Goal: Contribute content: Add original content to the website for others to see

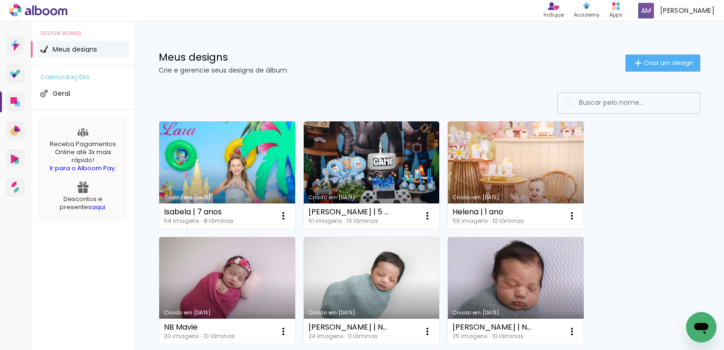
click at [207, 172] on link "Criado em [DATE]" at bounding box center [227, 174] width 136 height 107
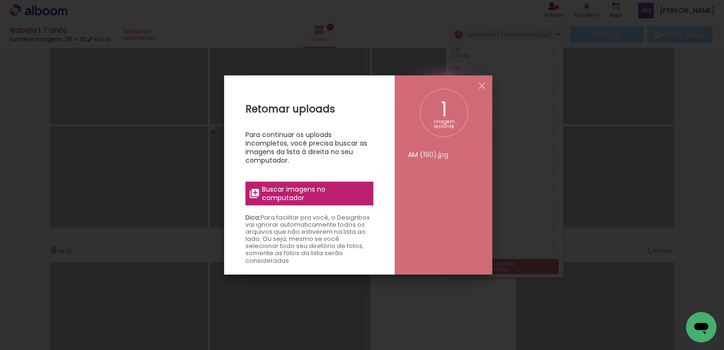
click at [334, 186] on span "Buscar imagens no computador" at bounding box center [315, 193] width 106 height 17
click at [0, 0] on input "file" at bounding box center [0, 0] width 0 height 0
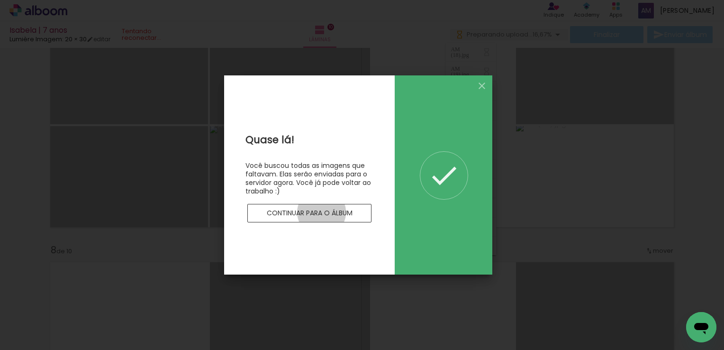
click at [0, 0] on slot "Continuar para o álbum" at bounding box center [0, 0] width 0 height 0
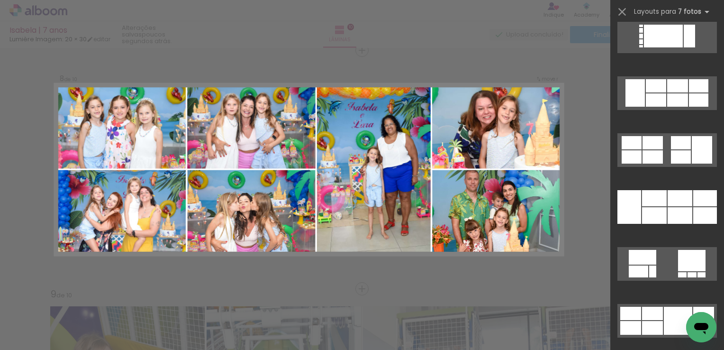
scroll to position [5405, 0]
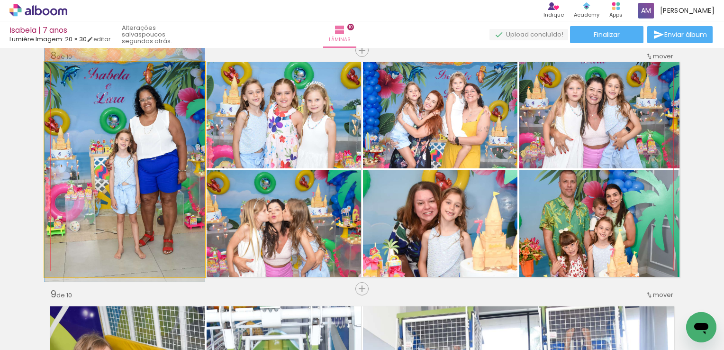
drag, startPoint x: 174, startPoint y: 159, endPoint x: 126, endPoint y: 151, distance: 49.5
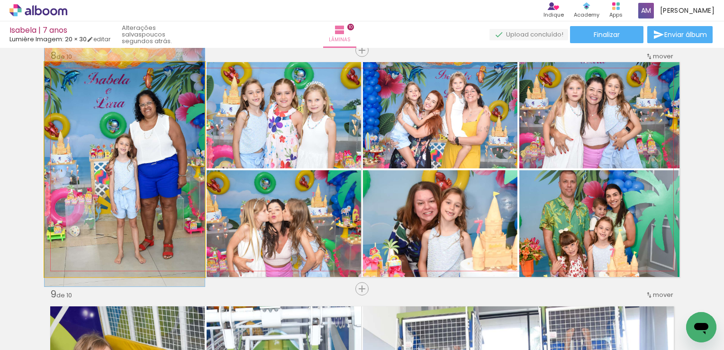
drag, startPoint x: 126, startPoint y: 151, endPoint x: 126, endPoint y: 156, distance: 5.2
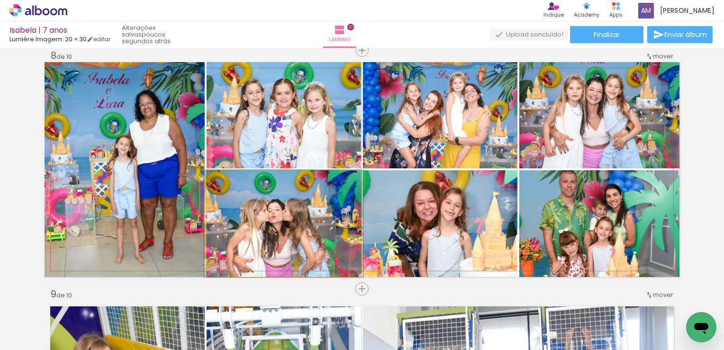
drag, startPoint x: 280, startPoint y: 238, endPoint x: 280, endPoint y: 213, distance: 24.6
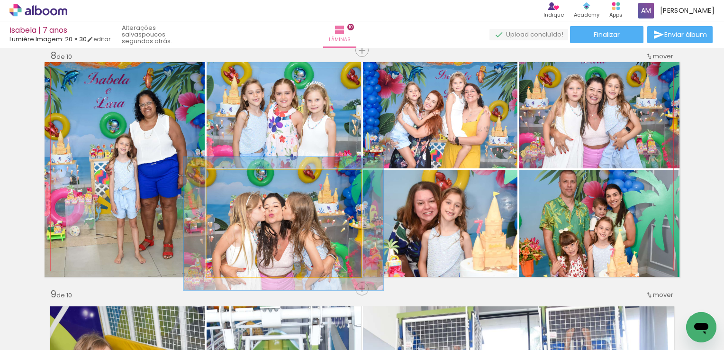
drag, startPoint x: 227, startPoint y: 182, endPoint x: 235, endPoint y: 182, distance: 8.1
type paper-slider "125"
click at [235, 182] on div at bounding box center [236, 179] width 15 height 15
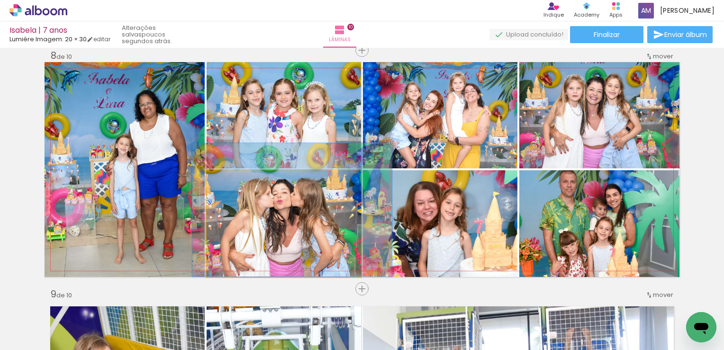
drag, startPoint x: 294, startPoint y: 231, endPoint x: 303, endPoint y: 212, distance: 20.8
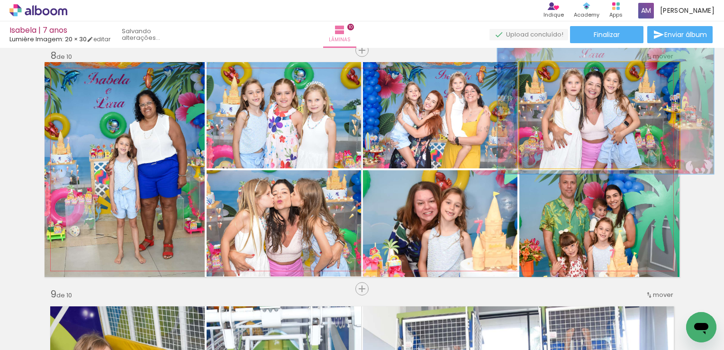
drag, startPoint x: 603, startPoint y: 116, endPoint x: 601, endPoint y: 110, distance: 5.9
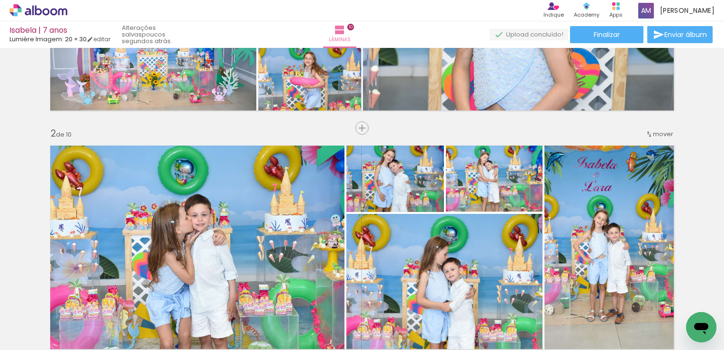
scroll to position [0, 0]
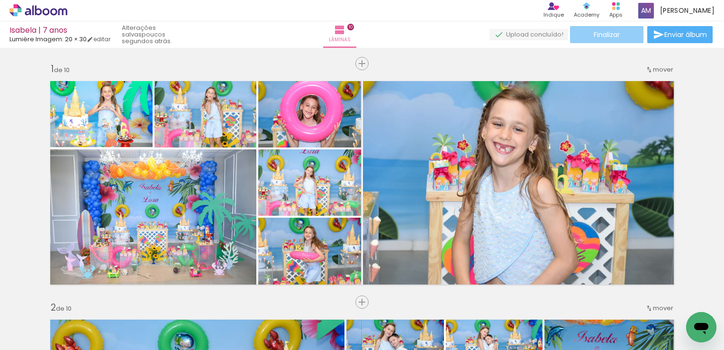
click at [584, 29] on paper-button "Finalizar" at bounding box center [606, 34] width 73 height 17
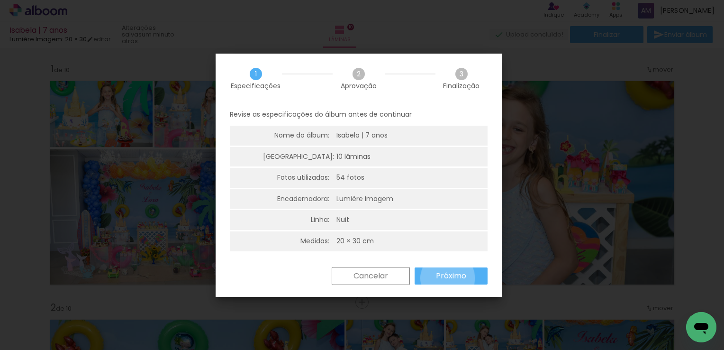
click at [0, 0] on slot "Próximo" at bounding box center [0, 0] width 0 height 0
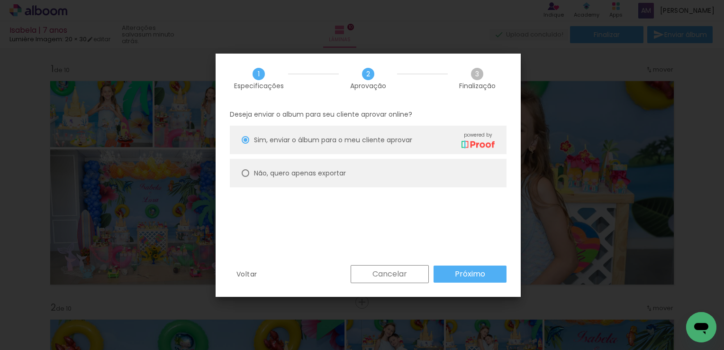
click at [0, 0] on slot "Próximo" at bounding box center [0, 0] width 0 height 0
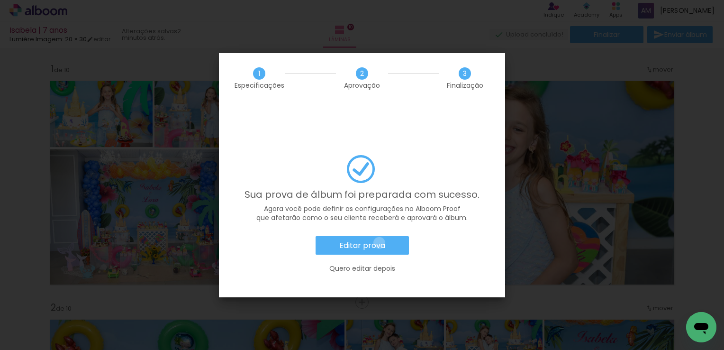
click at [0, 0] on slot "Editar prova" at bounding box center [0, 0] width 0 height 0
